Goal: Transaction & Acquisition: Download file/media

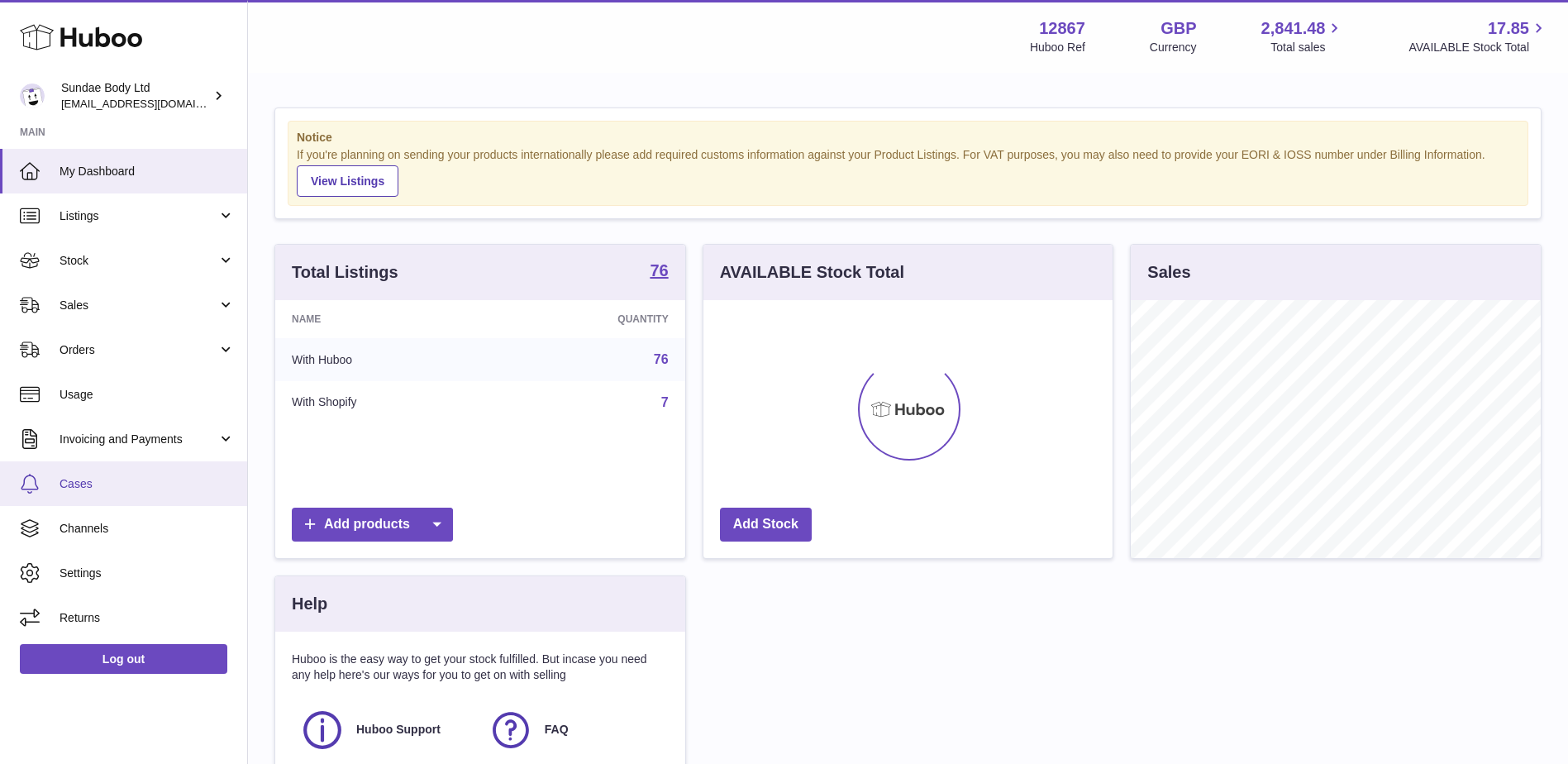
scroll to position [258, 409]
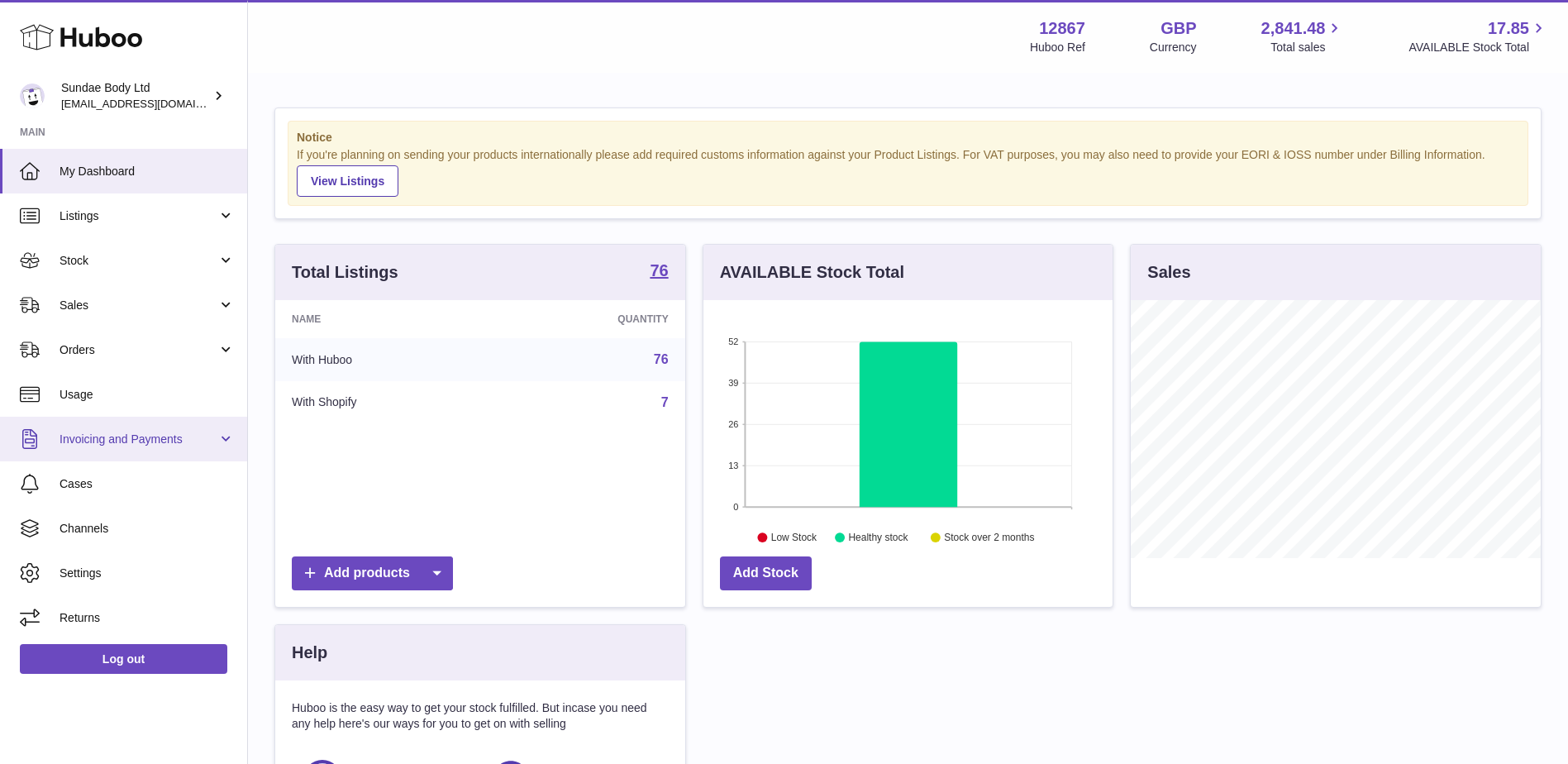
click at [115, 434] on span "Invoicing and Payments" at bounding box center [138, 439] width 158 height 15
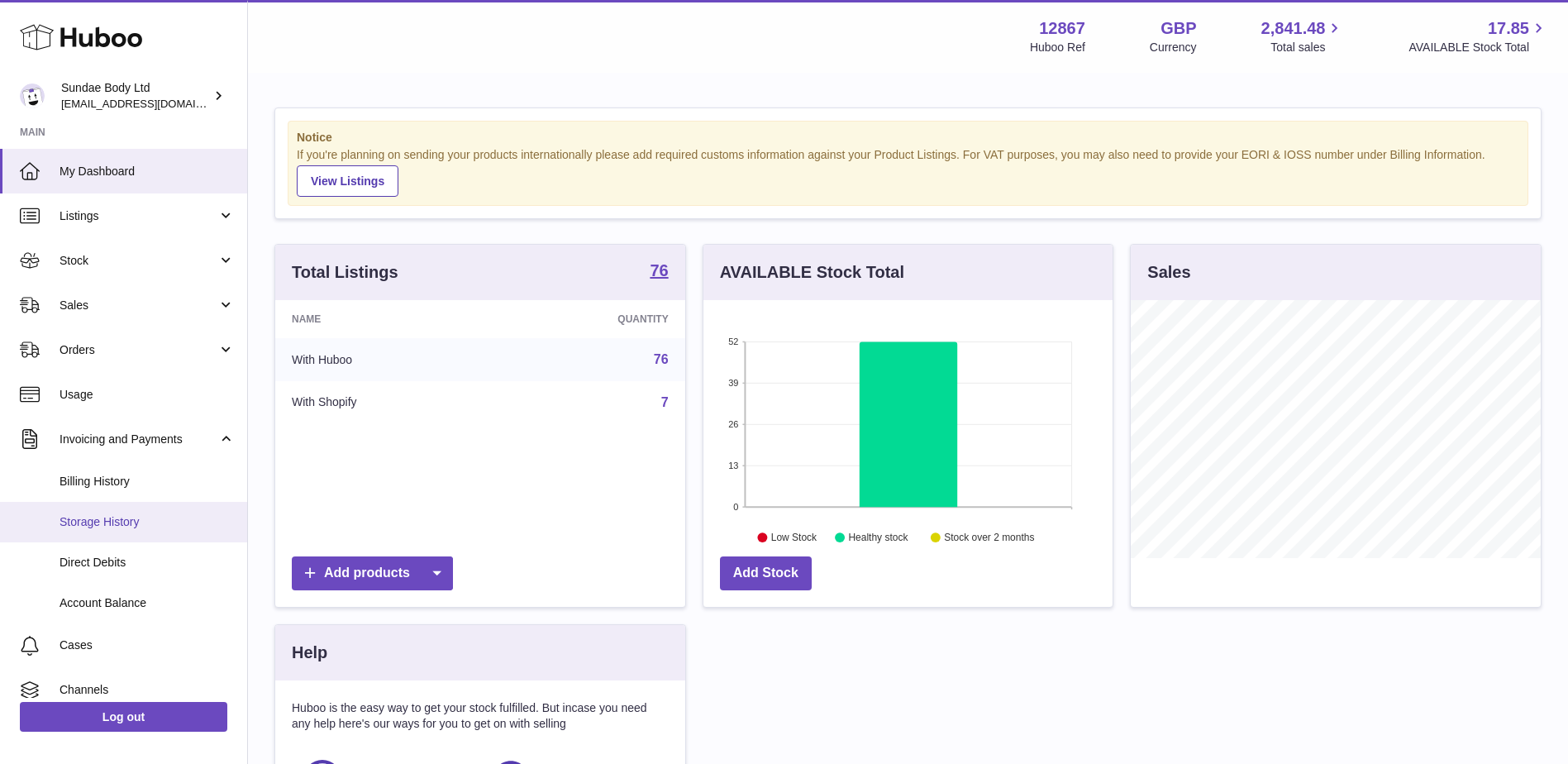
click at [122, 512] on link "Storage History" at bounding box center [123, 522] width 247 height 40
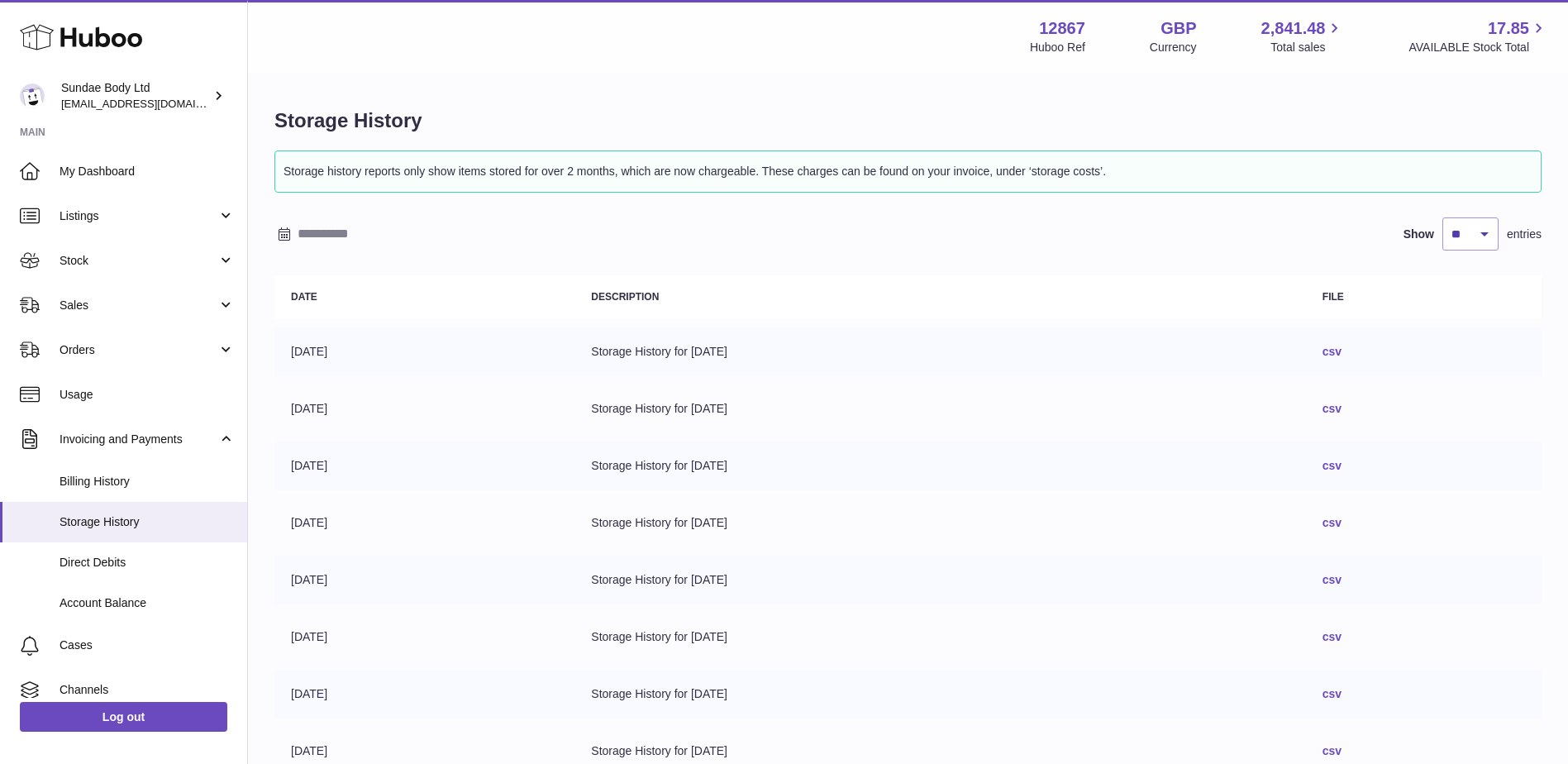
click at [1342, 354] on link "csv" at bounding box center [1333, 352] width 19 height 13
click at [110, 264] on span "Stock" at bounding box center [138, 260] width 158 height 15
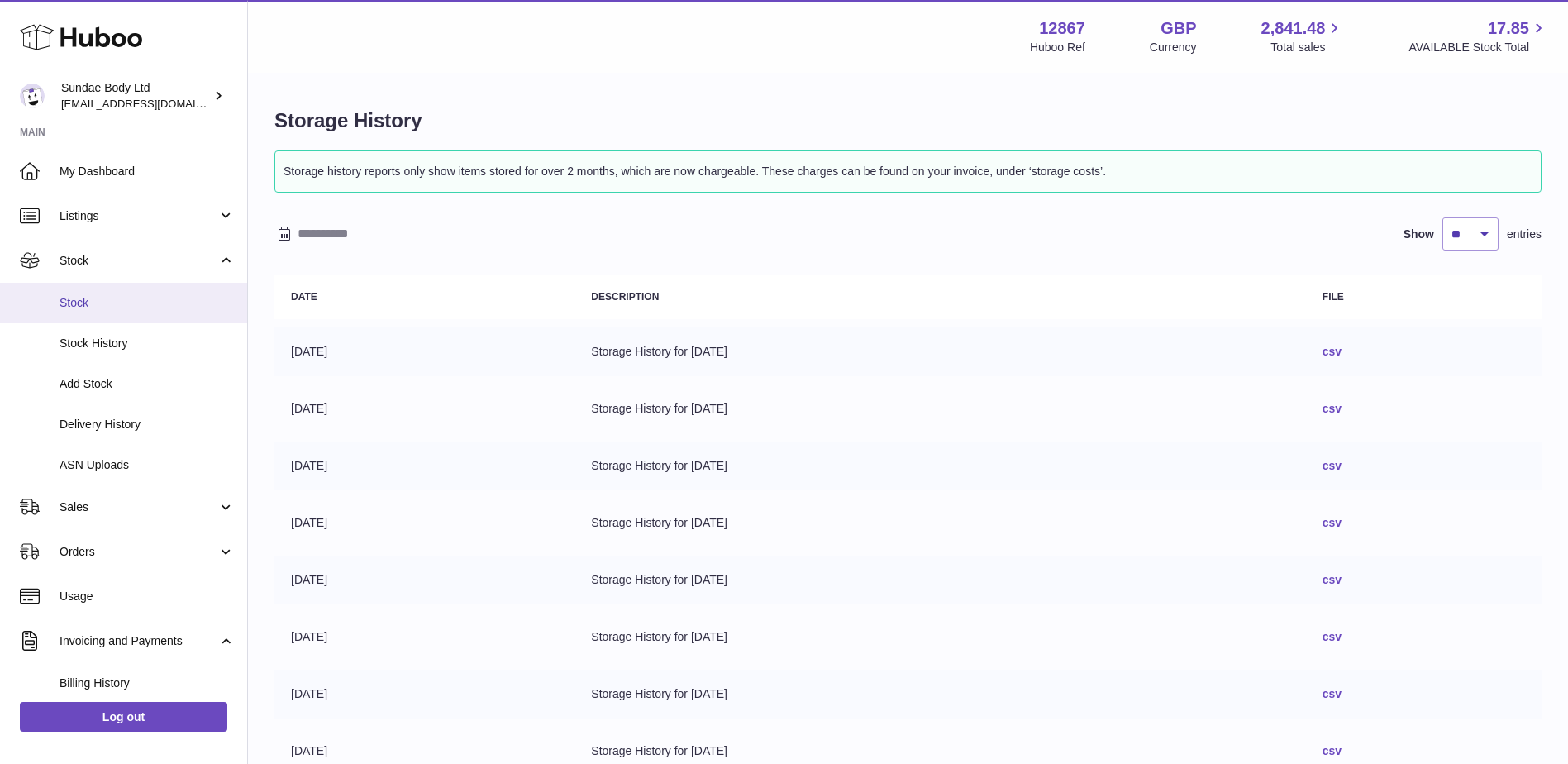
click at [107, 299] on span "Stock" at bounding box center [147, 303] width 175 height 15
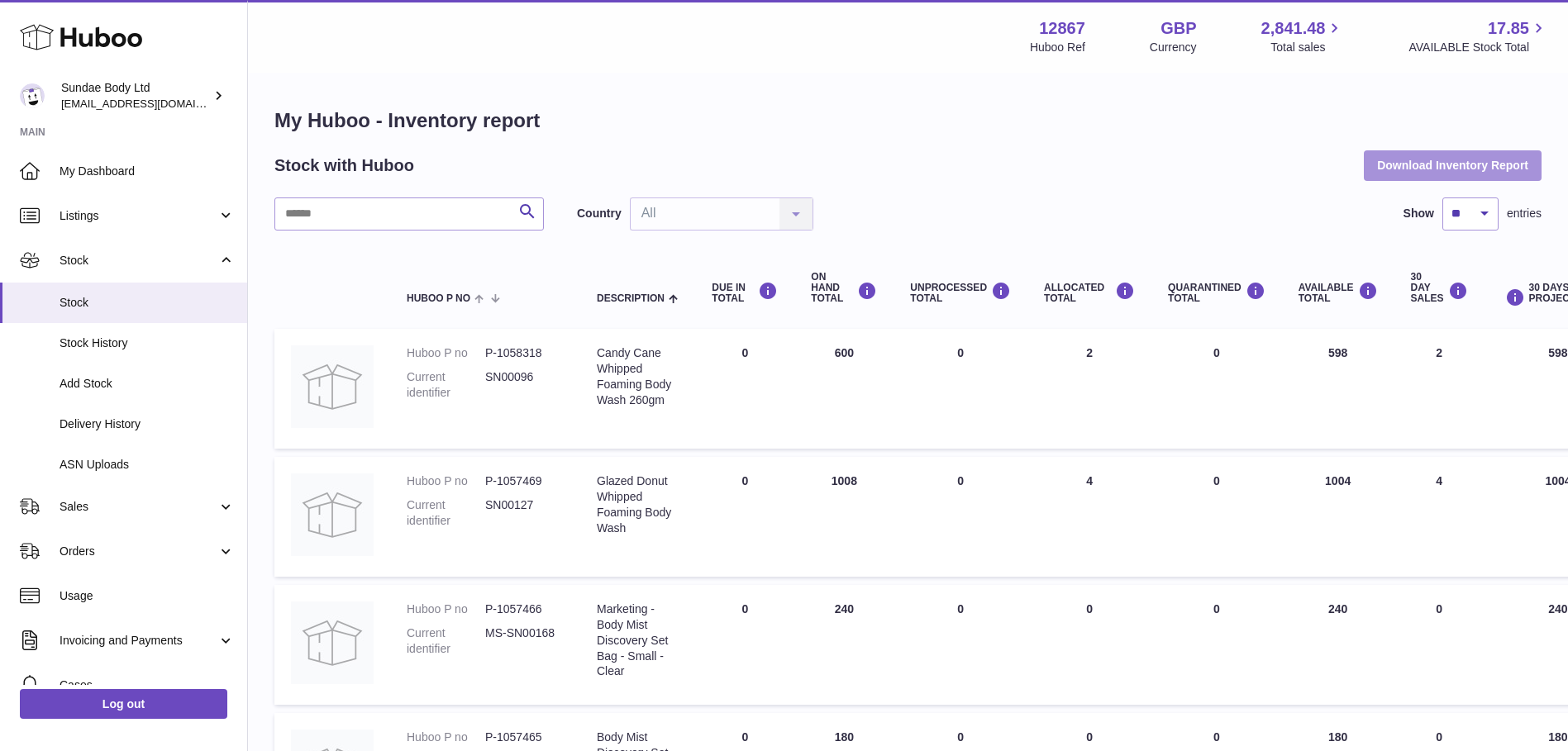
click at [1455, 166] on button "Download Inventory Report" at bounding box center [1453, 165] width 178 height 30
